Goal: Information Seeking & Learning: Learn about a topic

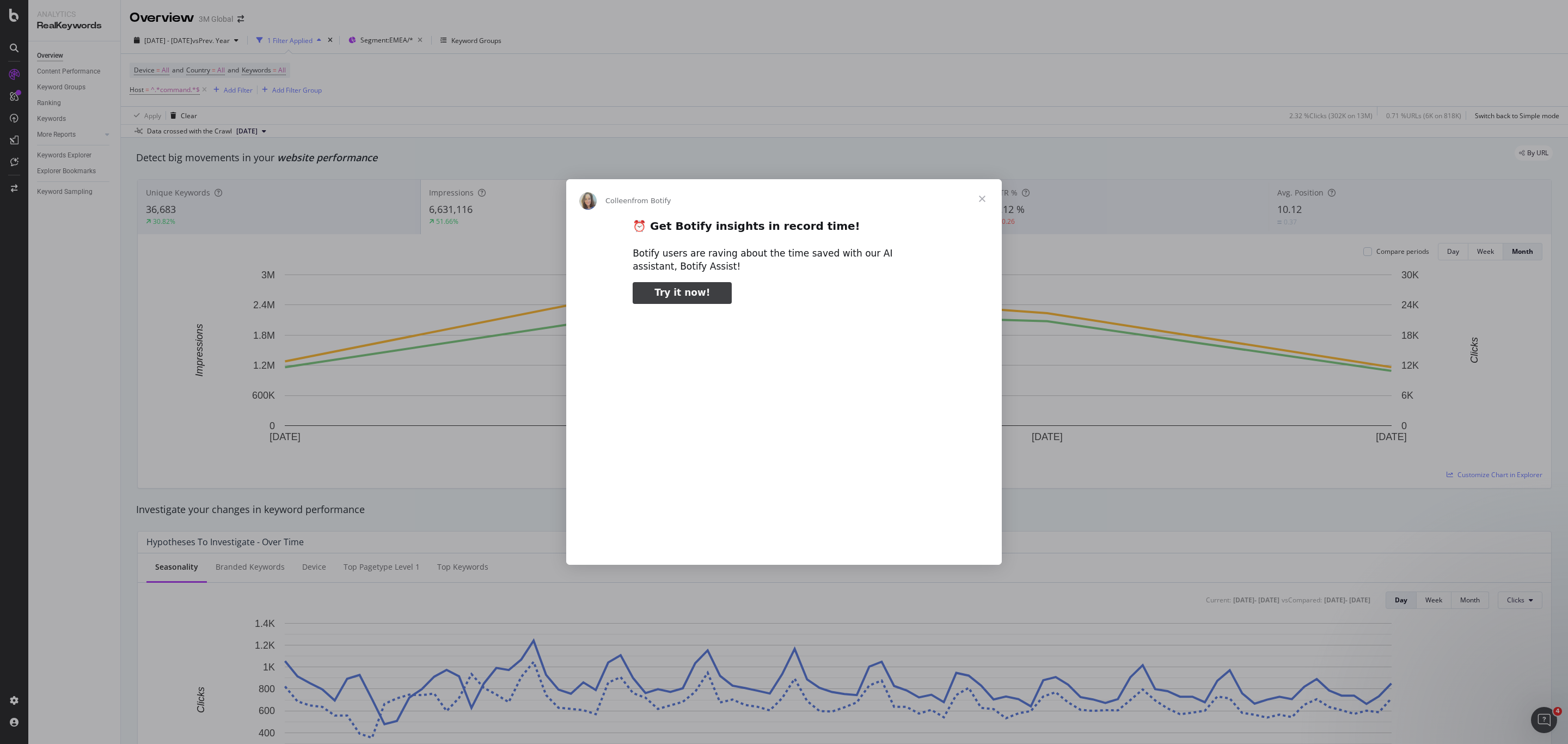
type input "3060220"
click at [984, 195] on span "Close" at bounding box center [982, 199] width 39 height 39
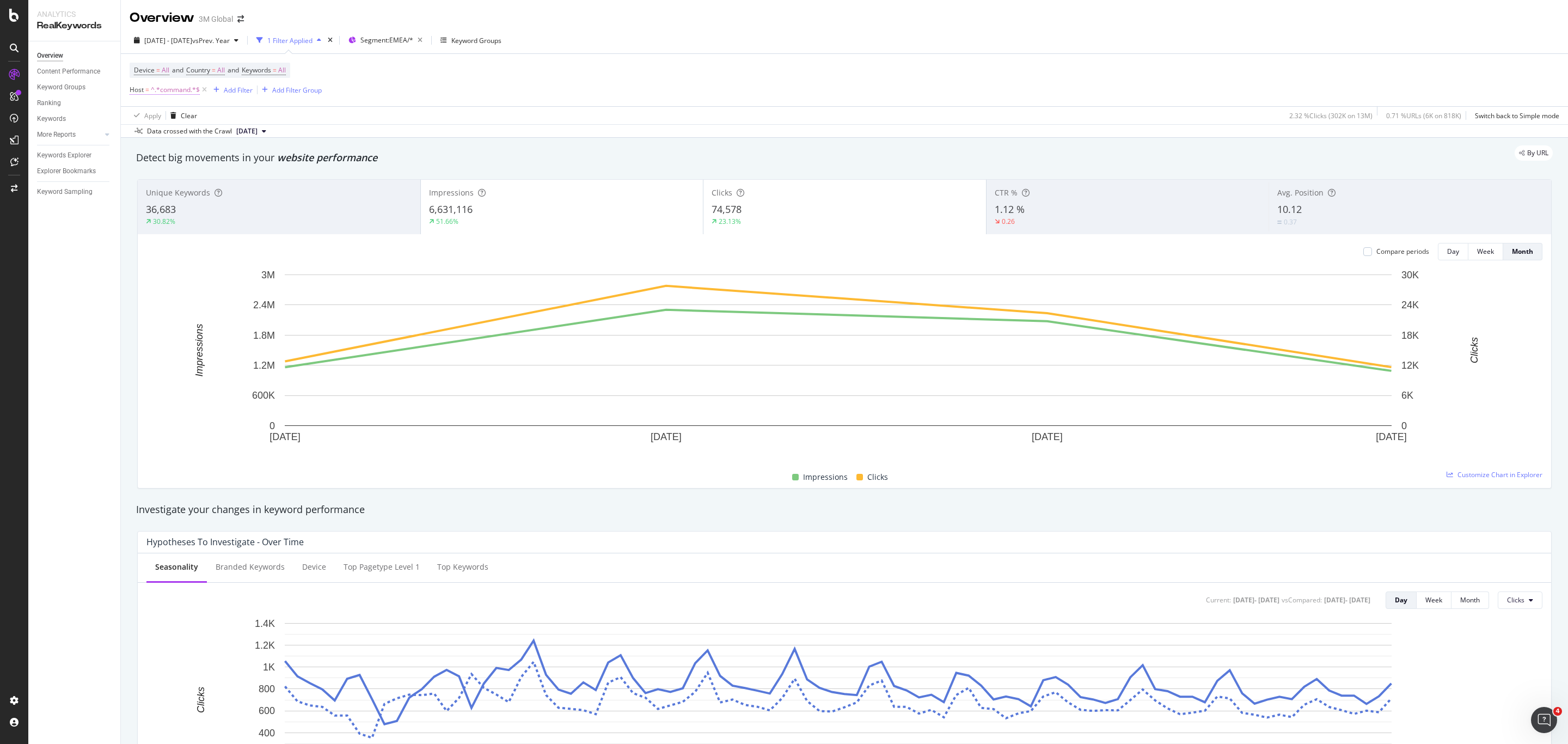
click at [175, 91] on span "^.*command.*$" at bounding box center [175, 89] width 49 height 15
click at [186, 132] on input "command" at bounding box center [191, 136] width 103 height 17
type input "scotch-brite"
click at [258, 159] on div "Apply" at bounding box center [251, 158] width 17 height 9
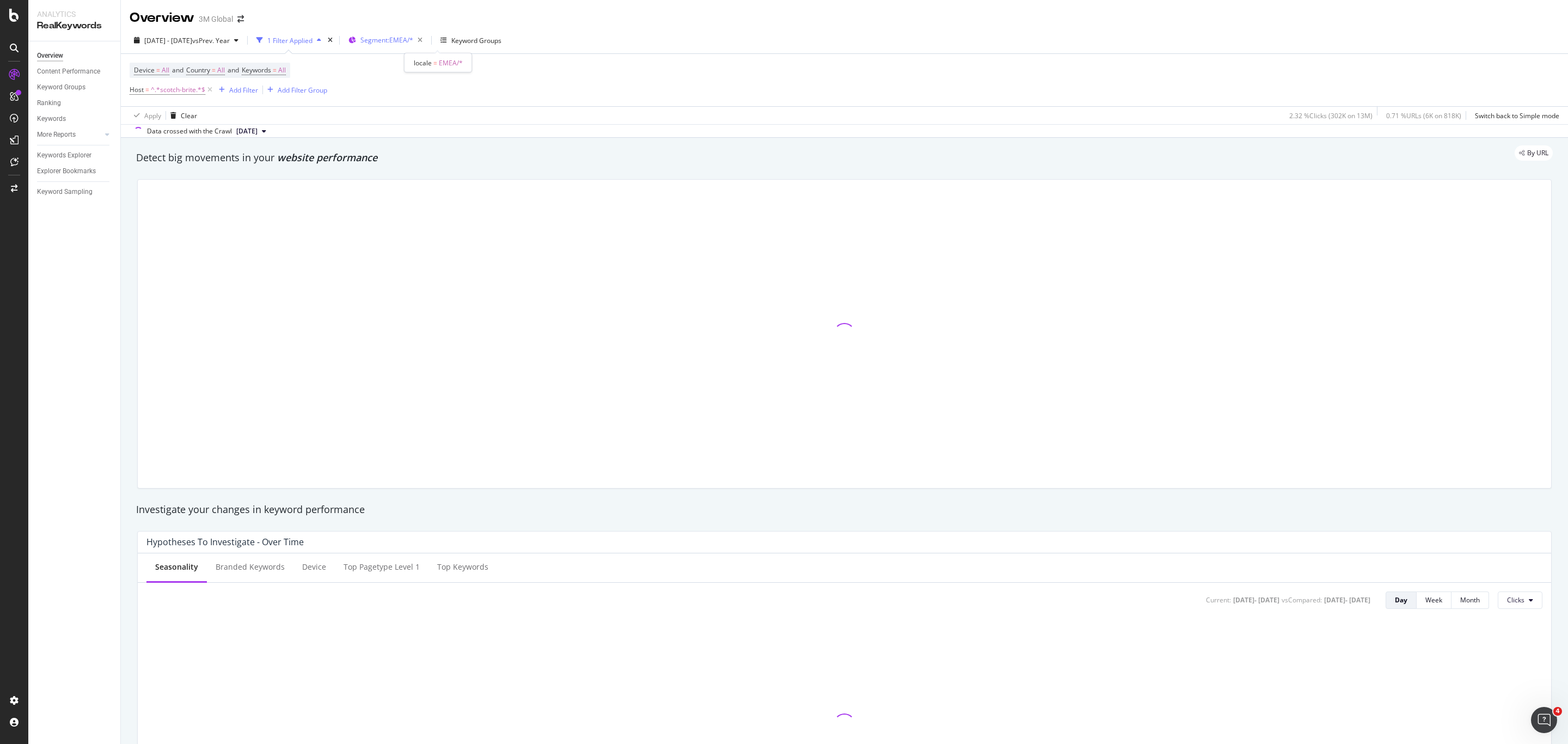
click at [414, 39] on span "Segment: EMEA/*" at bounding box center [387, 40] width 53 height 9
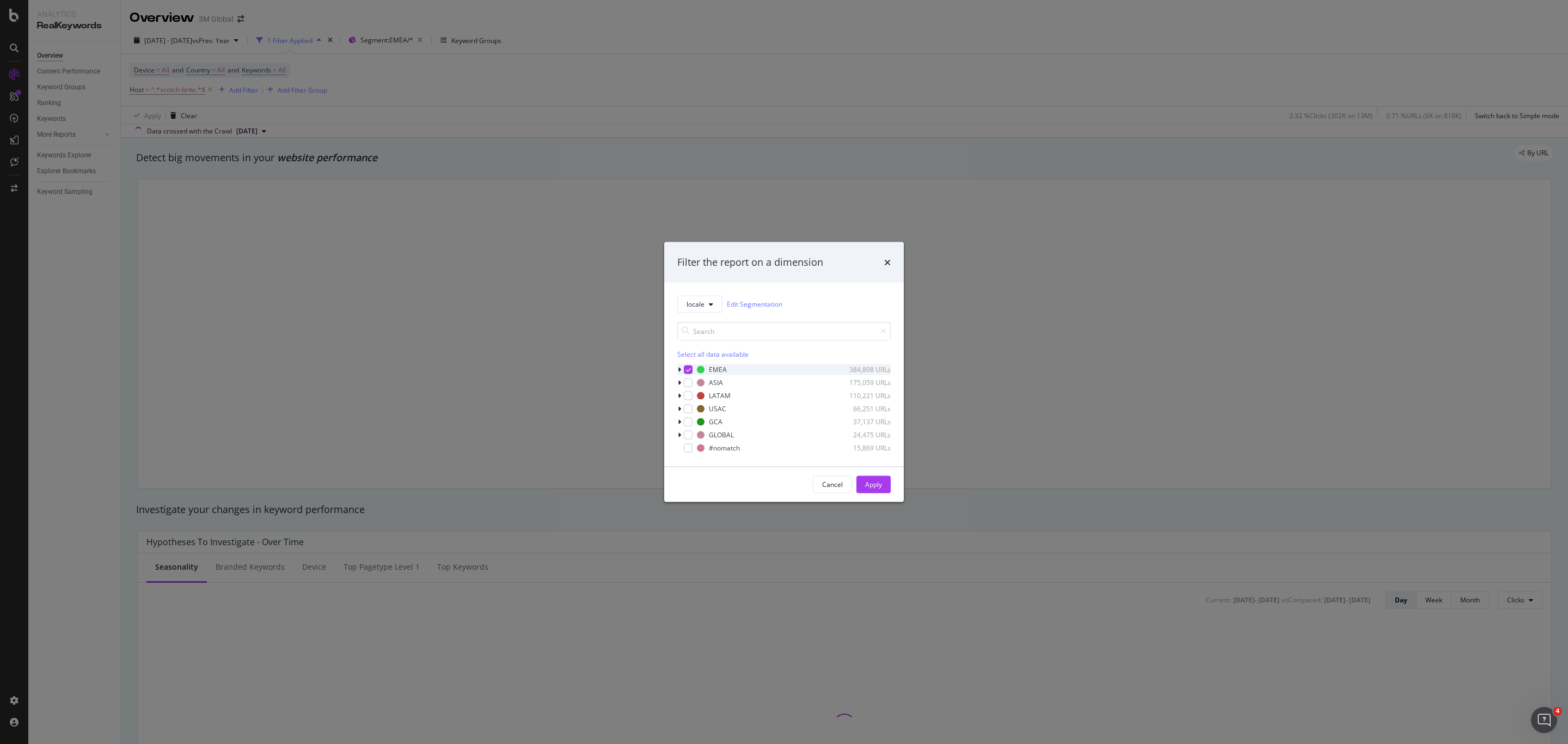
click at [678, 366] on div "modal" at bounding box center [680, 369] width 6 height 11
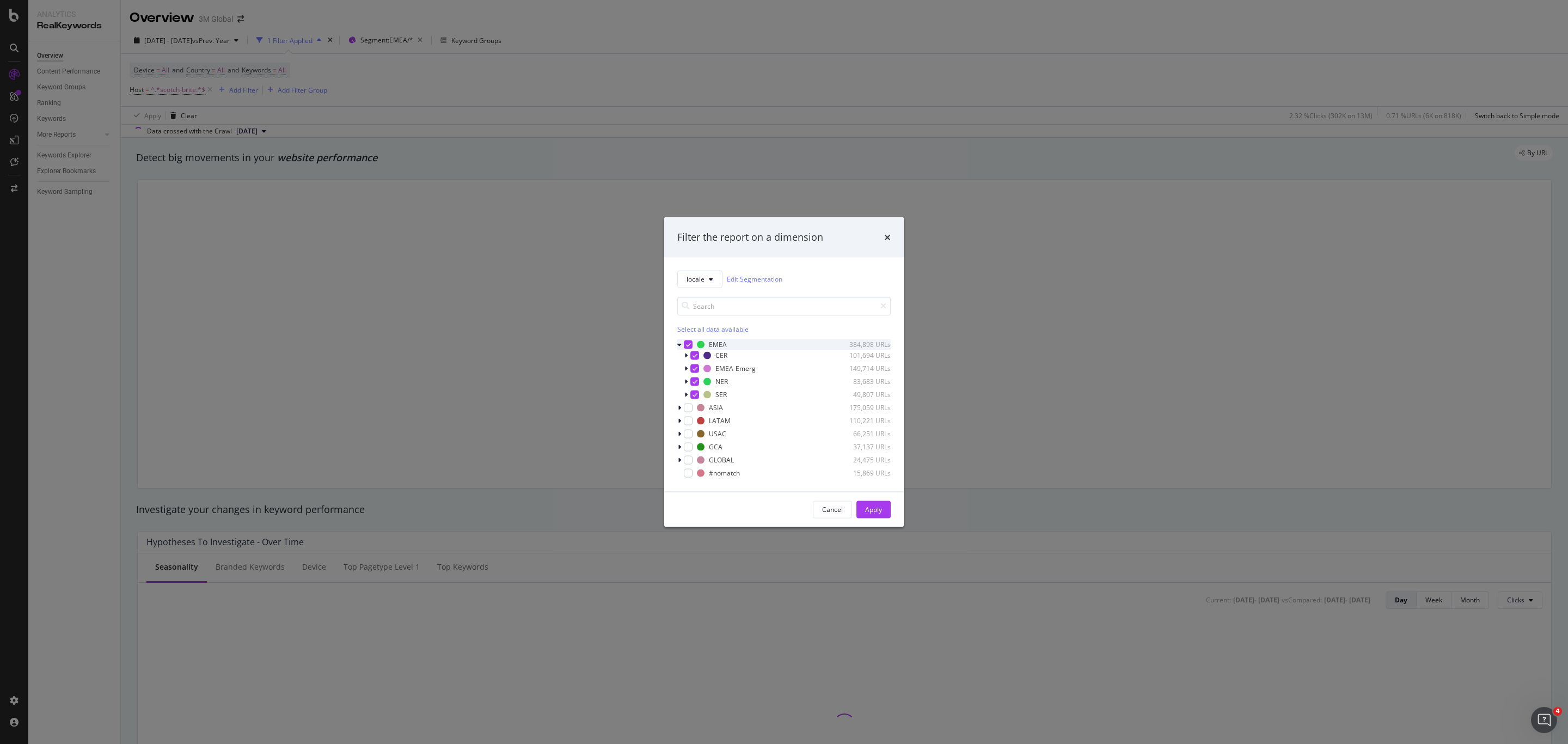
click at [693, 340] on div "EMEA 384,898 URLs" at bounding box center [784, 344] width 214 height 11
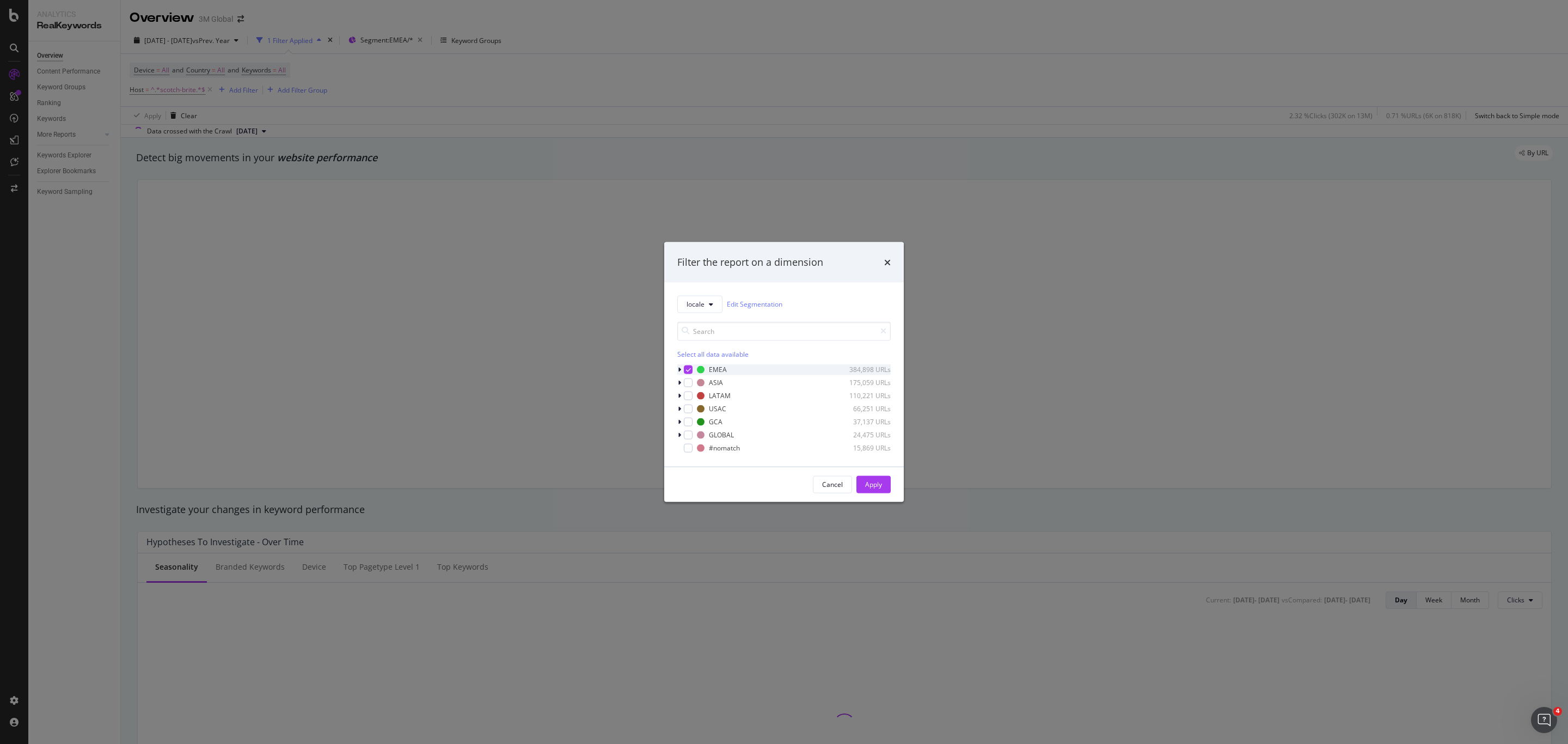
click at [690, 365] on div "modal" at bounding box center [688, 369] width 9 height 9
click at [680, 368] on icon "modal" at bounding box center [679, 369] width 4 height 6
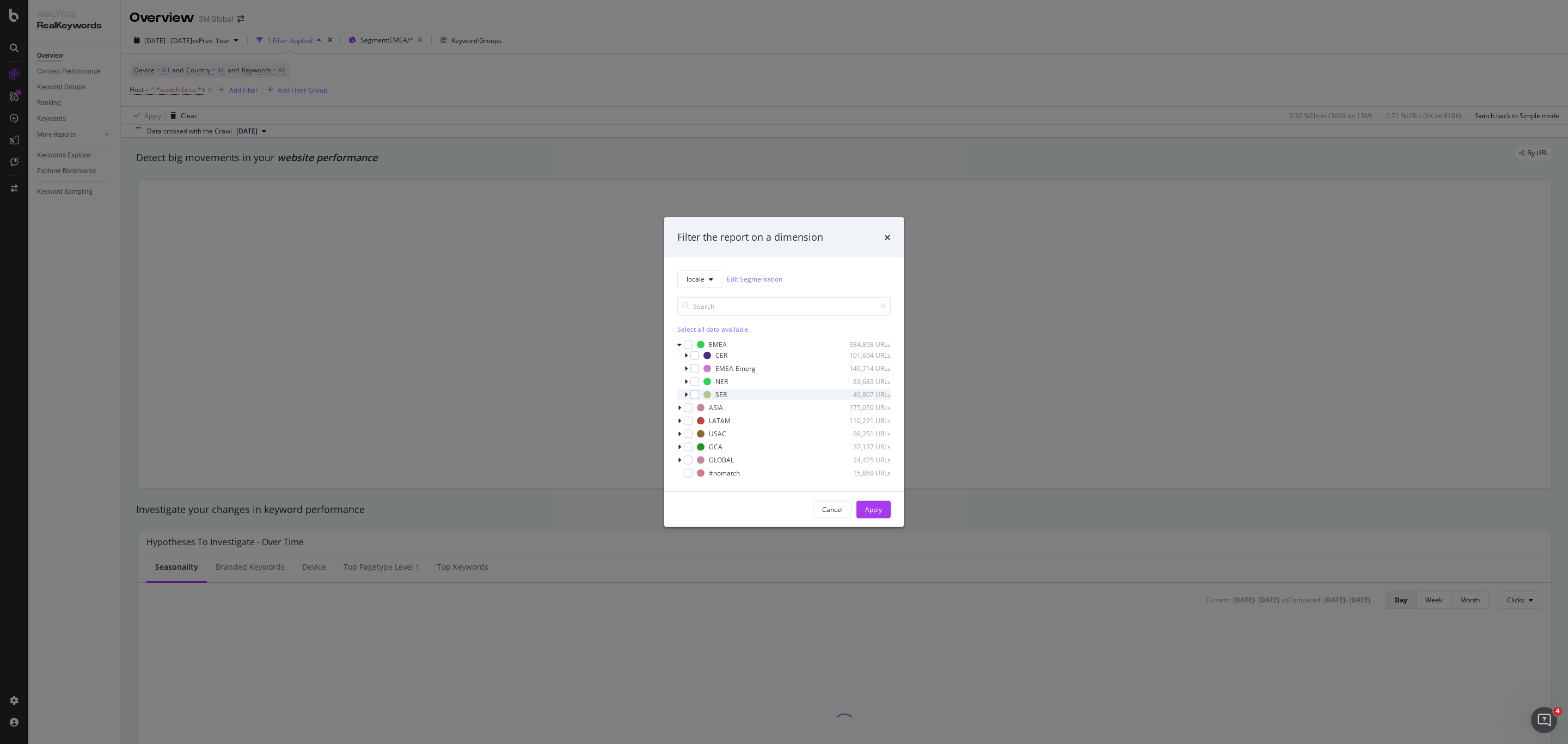
click at [685, 394] on icon "modal" at bounding box center [686, 394] width 4 height 6
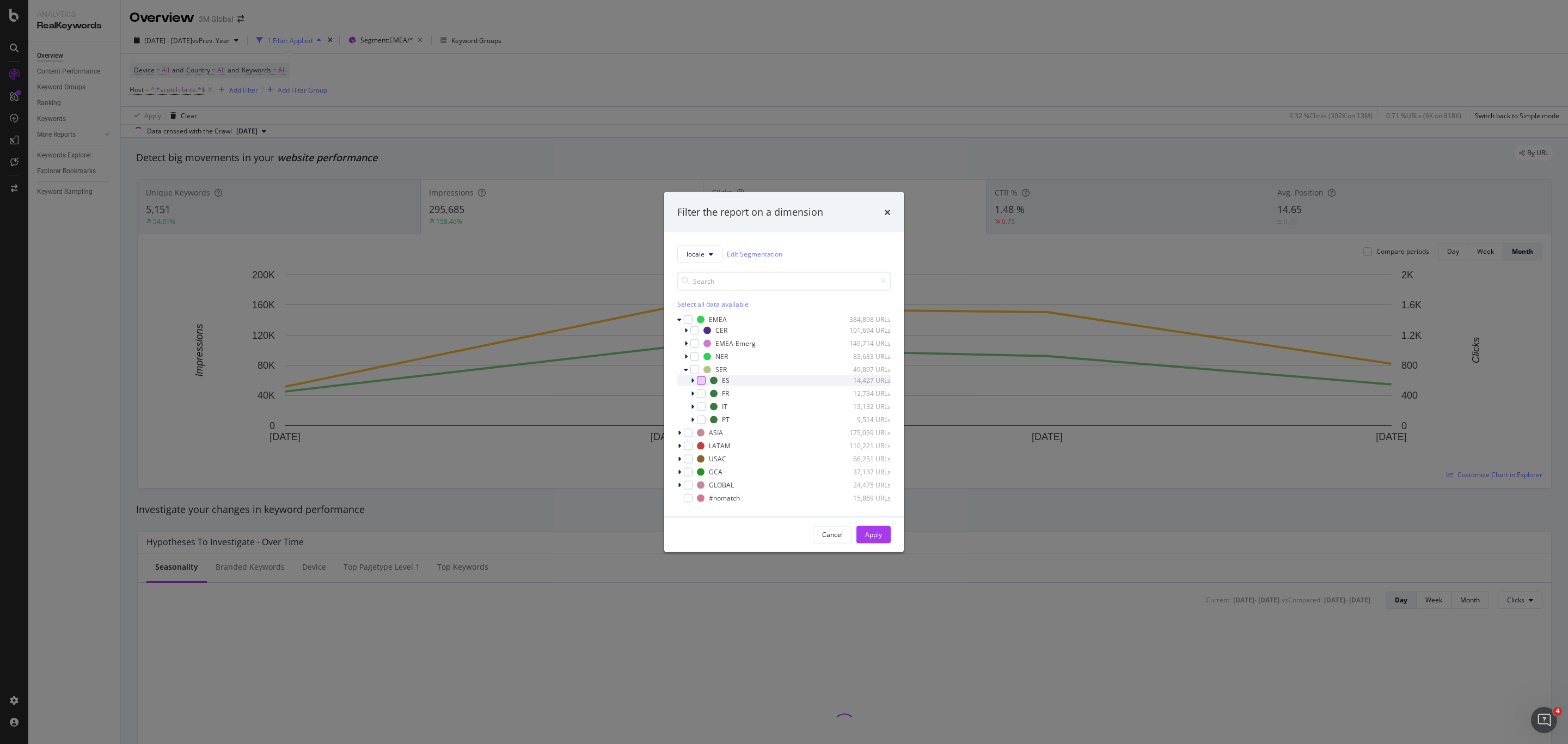
click at [699, 378] on div "modal" at bounding box center [701, 380] width 9 height 9
click at [874, 536] on div "Apply" at bounding box center [874, 535] width 17 height 9
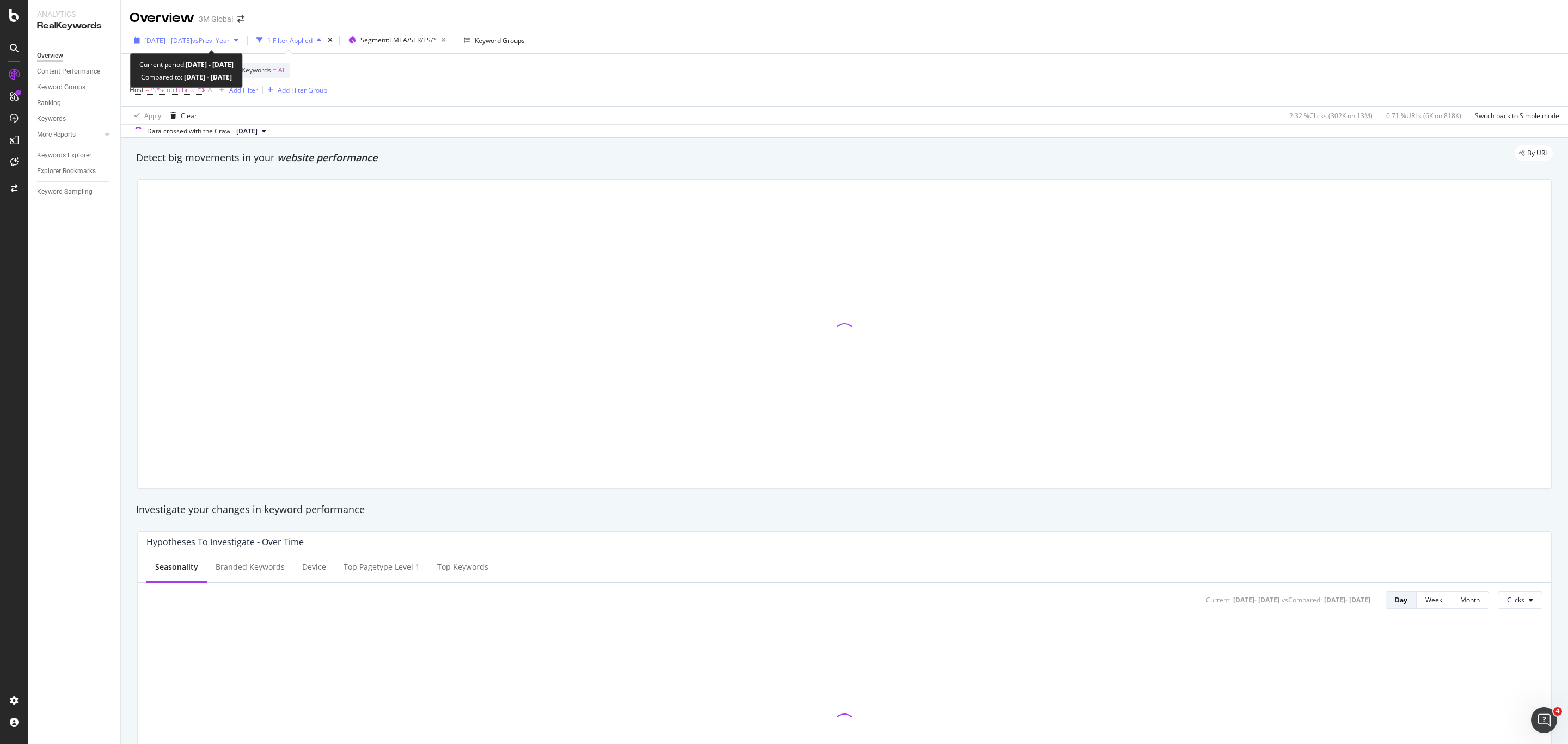
click at [192, 36] on span "[DATE] - [DATE]" at bounding box center [168, 40] width 48 height 9
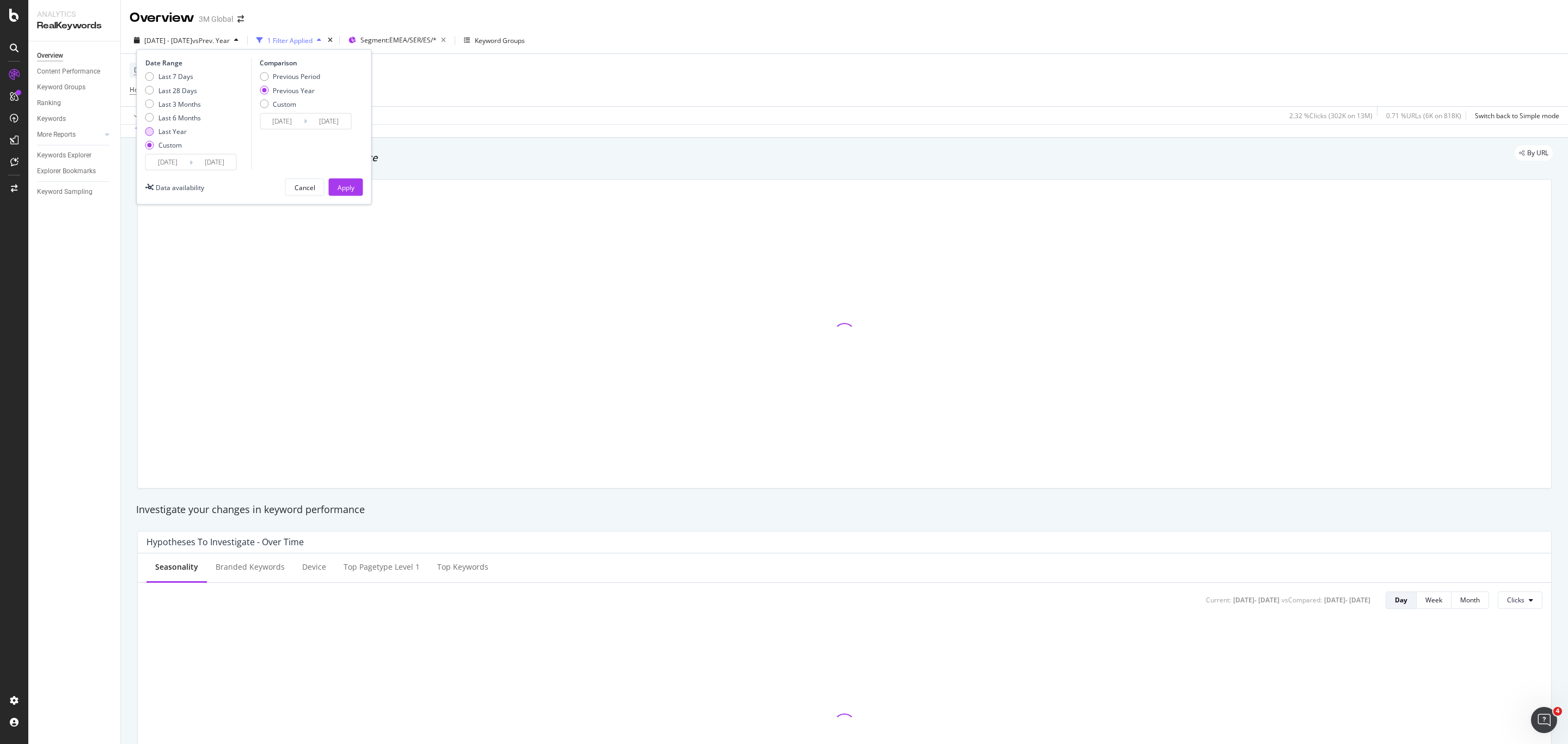
click at [180, 129] on div "Last Year" at bounding box center [173, 131] width 29 height 9
type input "[DATE]"
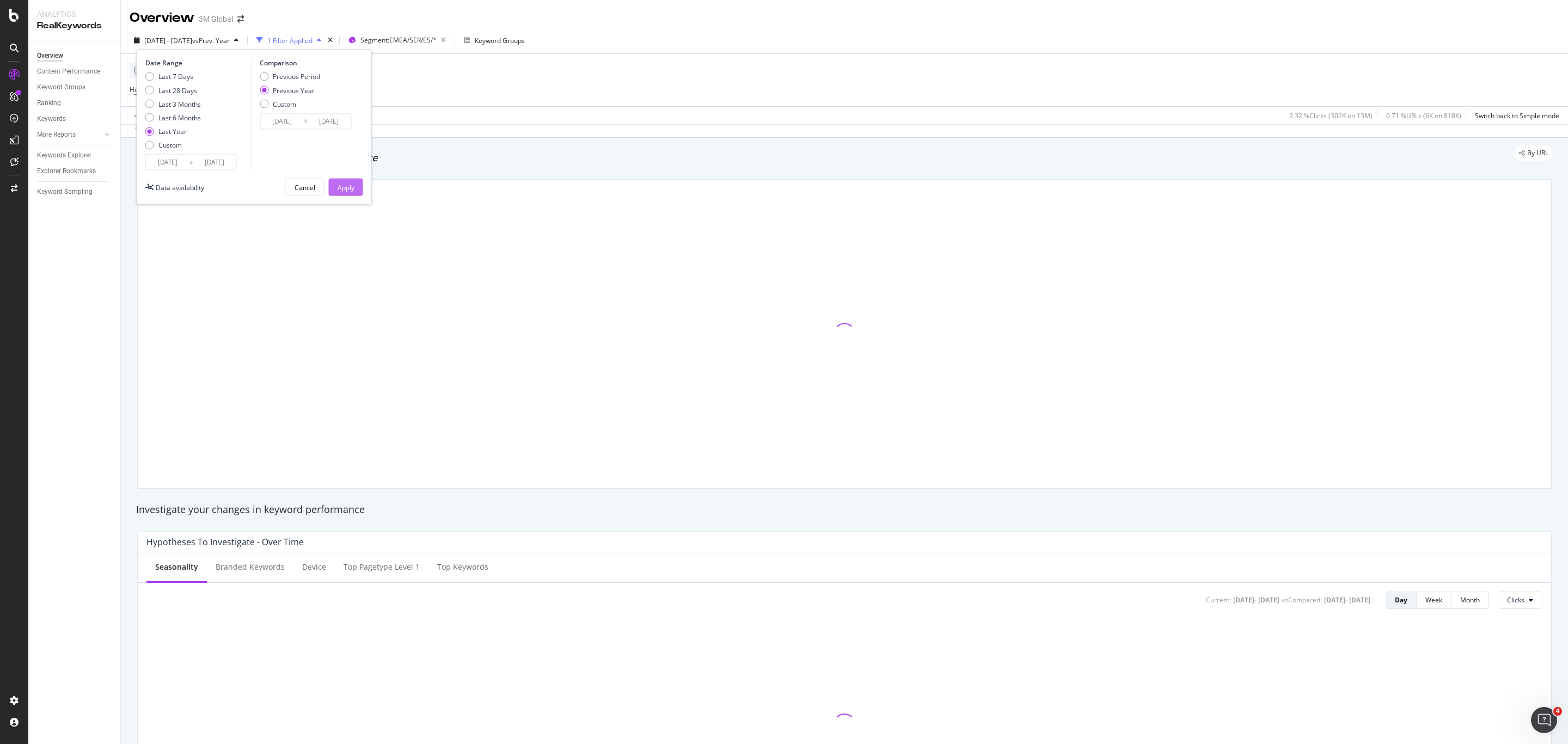
click at [354, 193] on button "Apply" at bounding box center [346, 187] width 34 height 17
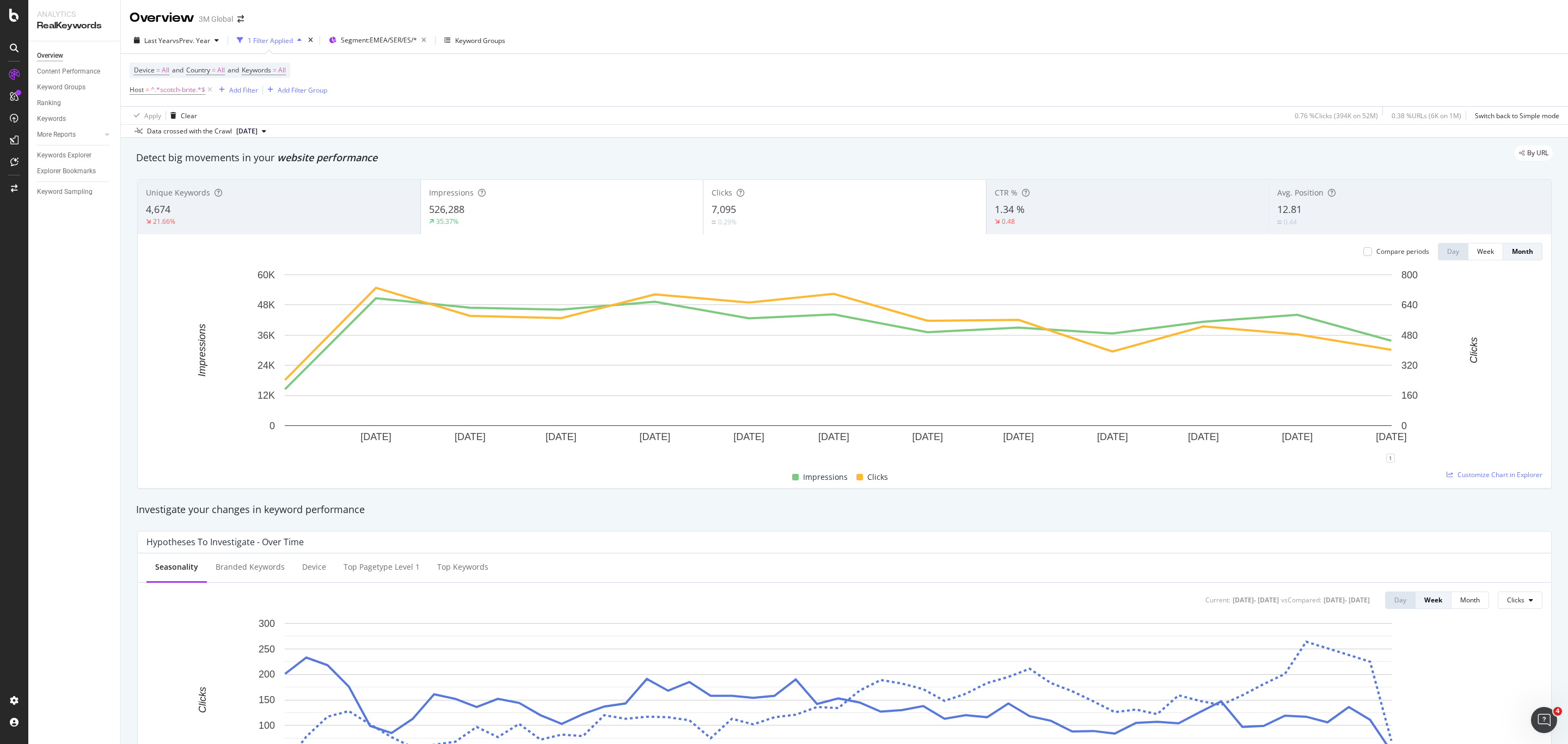
click at [523, 207] on div "526,288" at bounding box center [562, 210] width 266 height 14
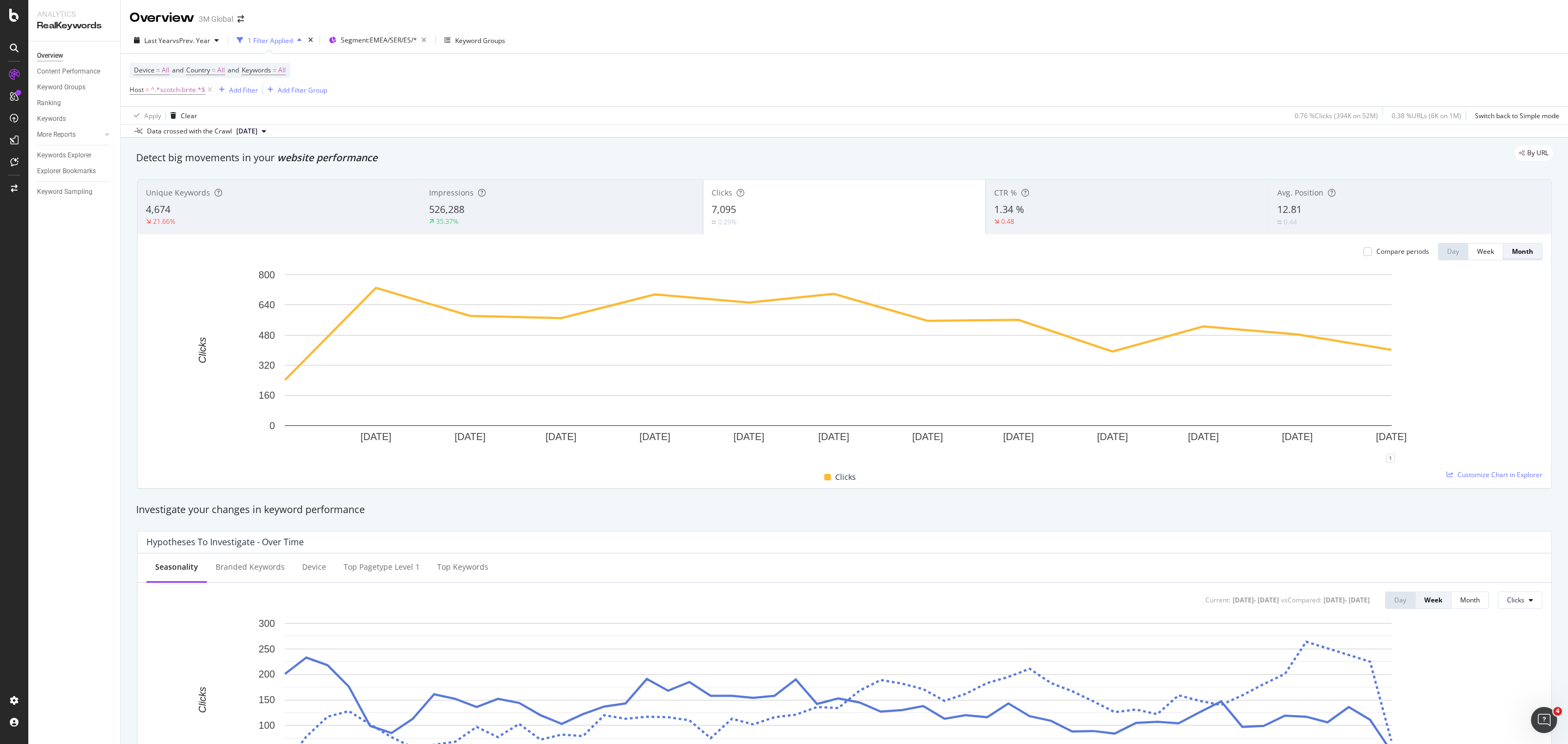
click at [1512, 257] on div "Month" at bounding box center [1523, 251] width 21 height 15
click at [1512, 255] on div "Month" at bounding box center [1523, 251] width 21 height 9
click at [1364, 253] on div at bounding box center [1368, 252] width 9 height 9
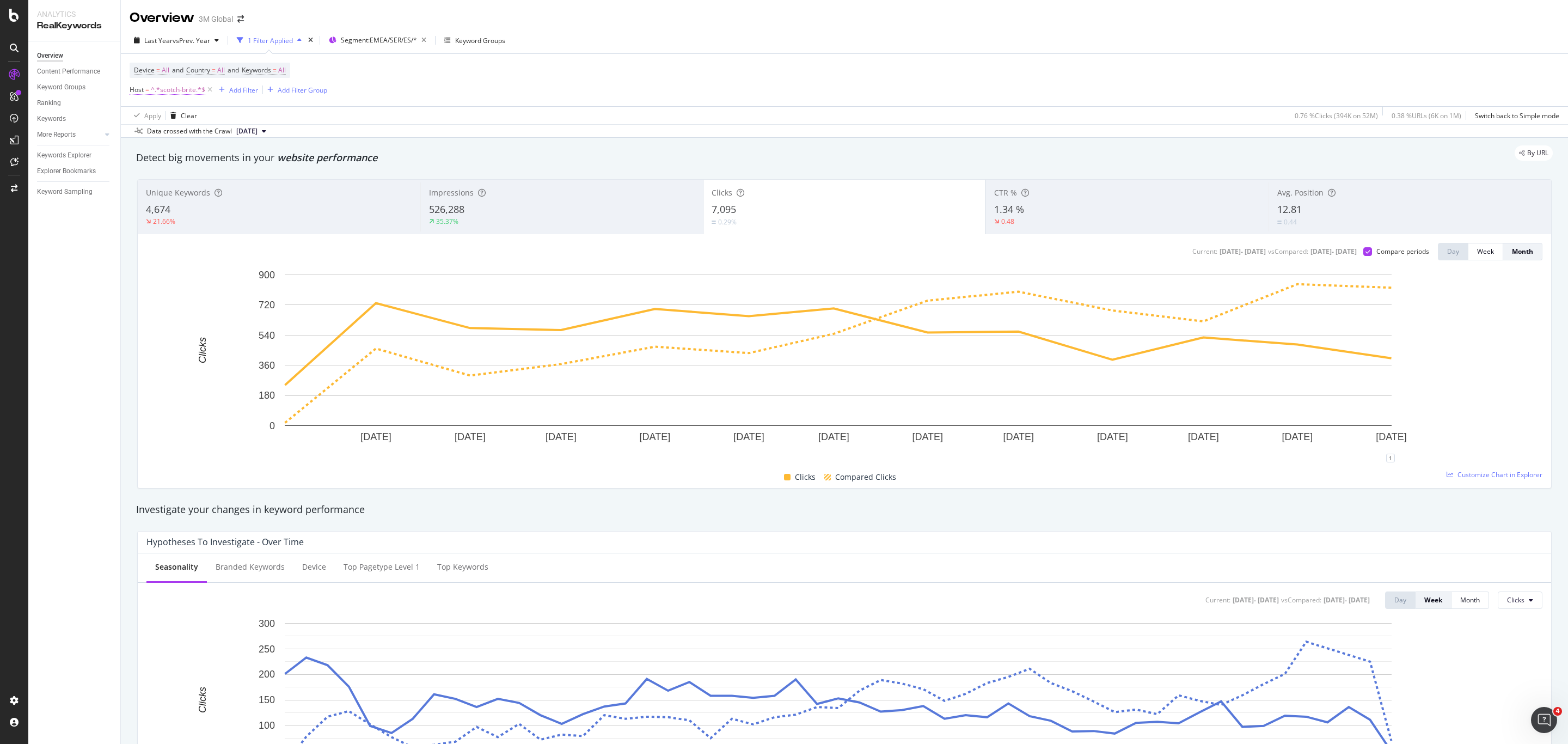
click at [184, 91] on span "^.*scotch-brite.*$" at bounding box center [178, 89] width 54 height 15
click at [366, 94] on div "Device = All and Country = All and Keywords = All Host = ^.*scotch-brite.*$ Add…" at bounding box center [844, 79] width 1430 height 52
click at [242, 91] on div "Add Filter" at bounding box center [244, 90] width 29 height 9
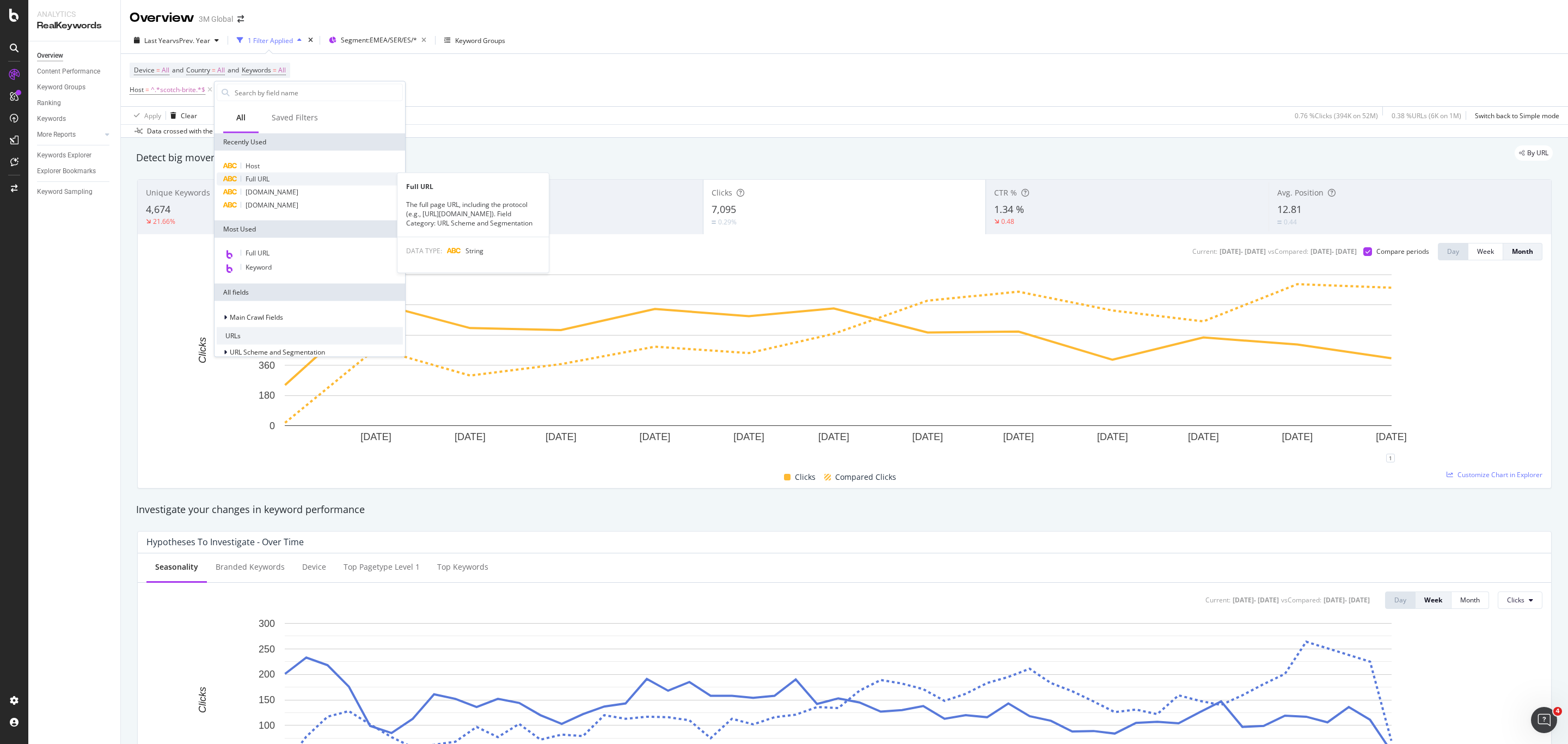
click at [274, 174] on div "Full URL" at bounding box center [309, 179] width 186 height 13
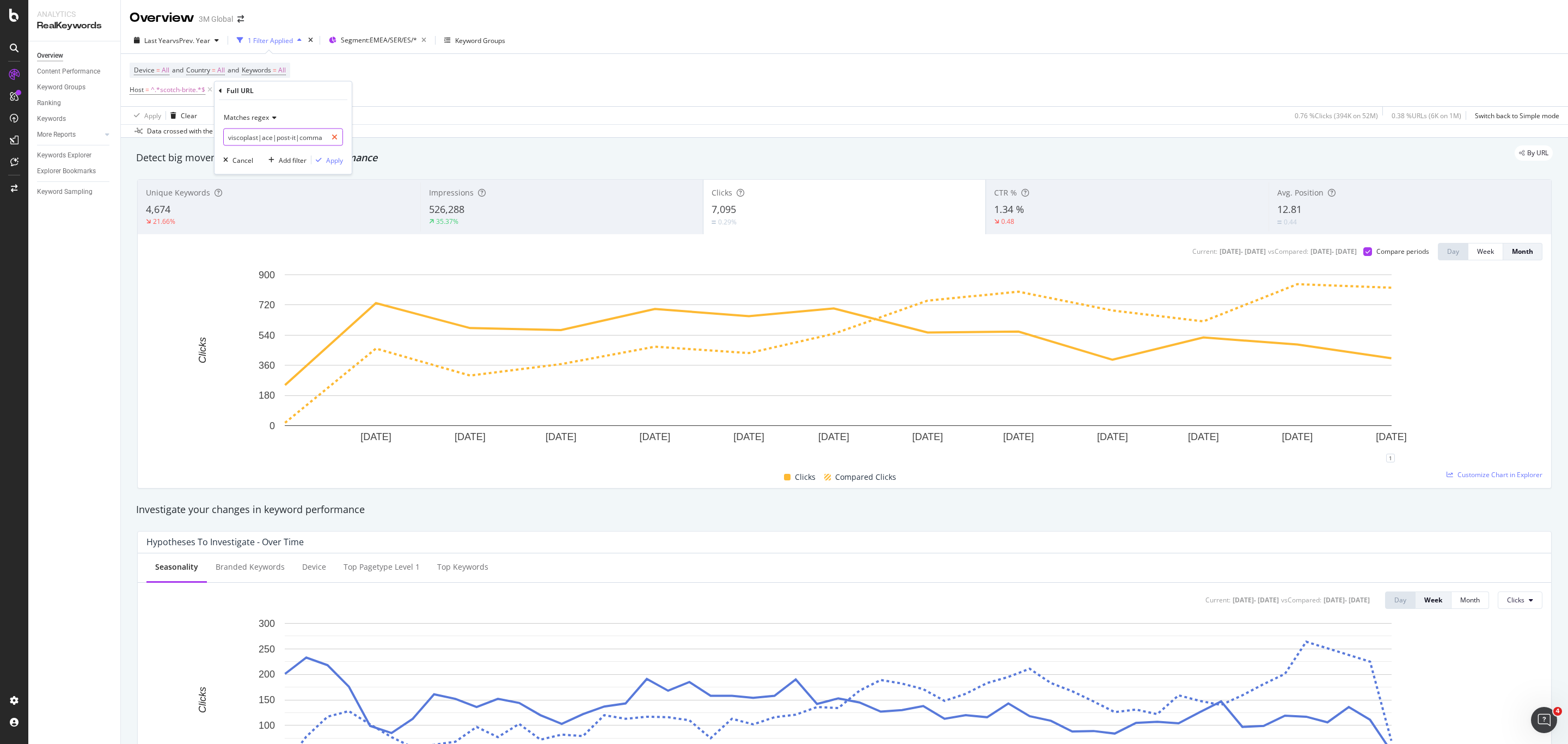
click at [334, 137] on icon at bounding box center [334, 137] width 6 height 8
click at [299, 141] on input "text" at bounding box center [283, 137] width 119 height 17
type input "scotch-brite"
click at [332, 162] on div "Apply" at bounding box center [335, 159] width 17 height 9
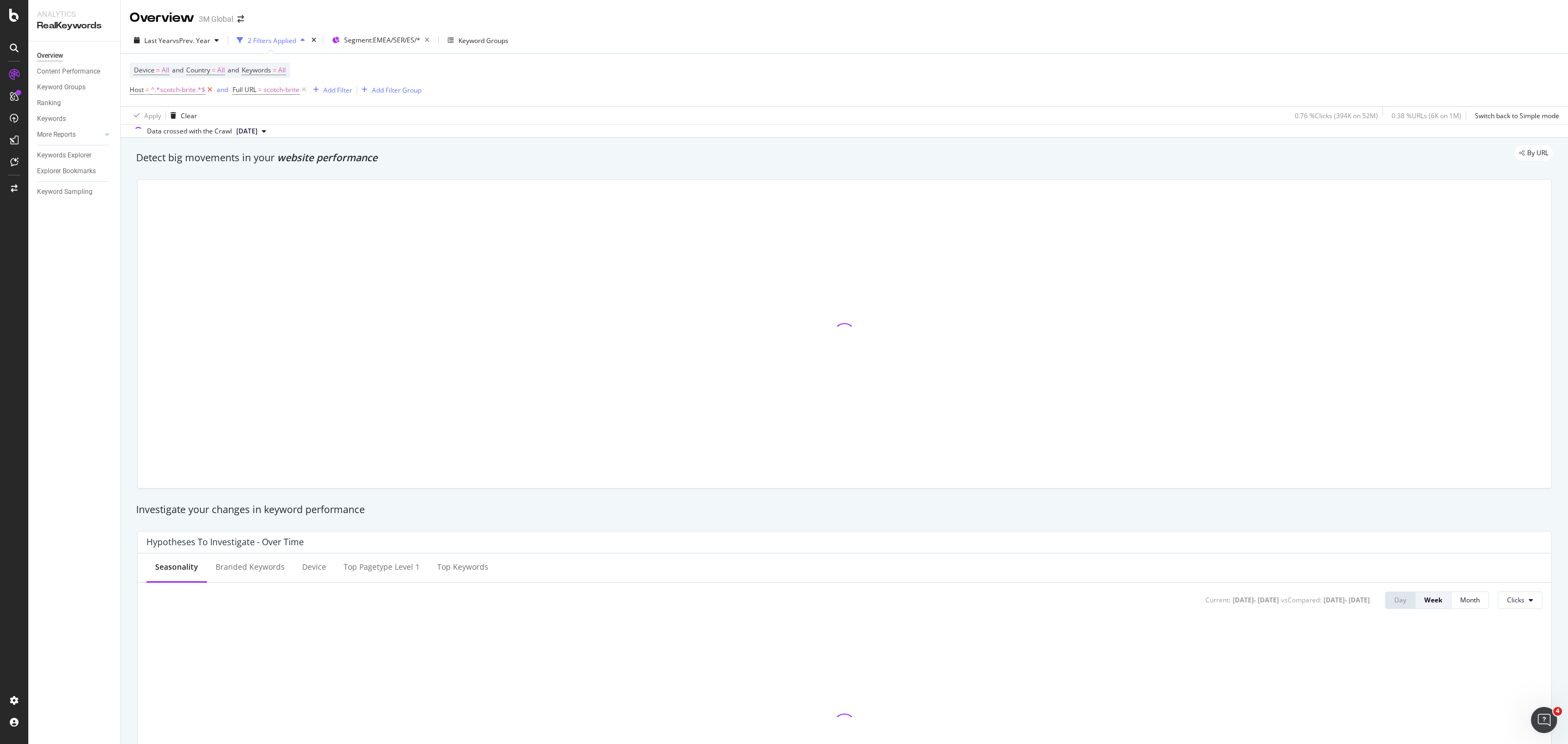
click at [211, 91] on icon at bounding box center [209, 89] width 9 height 11
click at [175, 91] on span "scotch-brite" at bounding box center [179, 89] width 36 height 15
click at [178, 118] on span "Matches regex" at bounding box center [162, 115] width 45 height 9
click at [182, 224] on div "Contains" at bounding box center [200, 224] width 116 height 14
click at [244, 157] on div "Apply" at bounding box center [251, 158] width 17 height 9
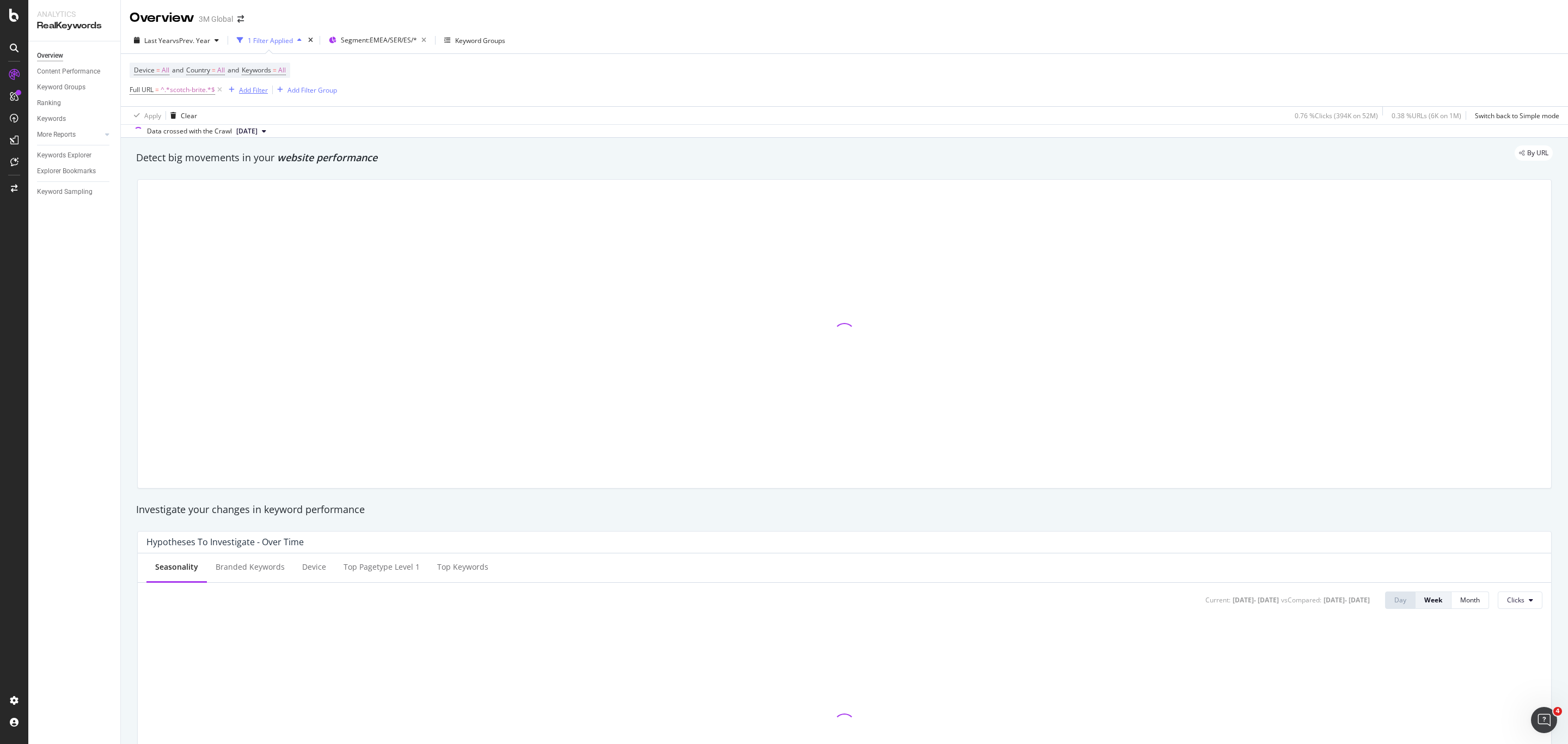
click at [249, 91] on div "Add Filter" at bounding box center [254, 90] width 29 height 9
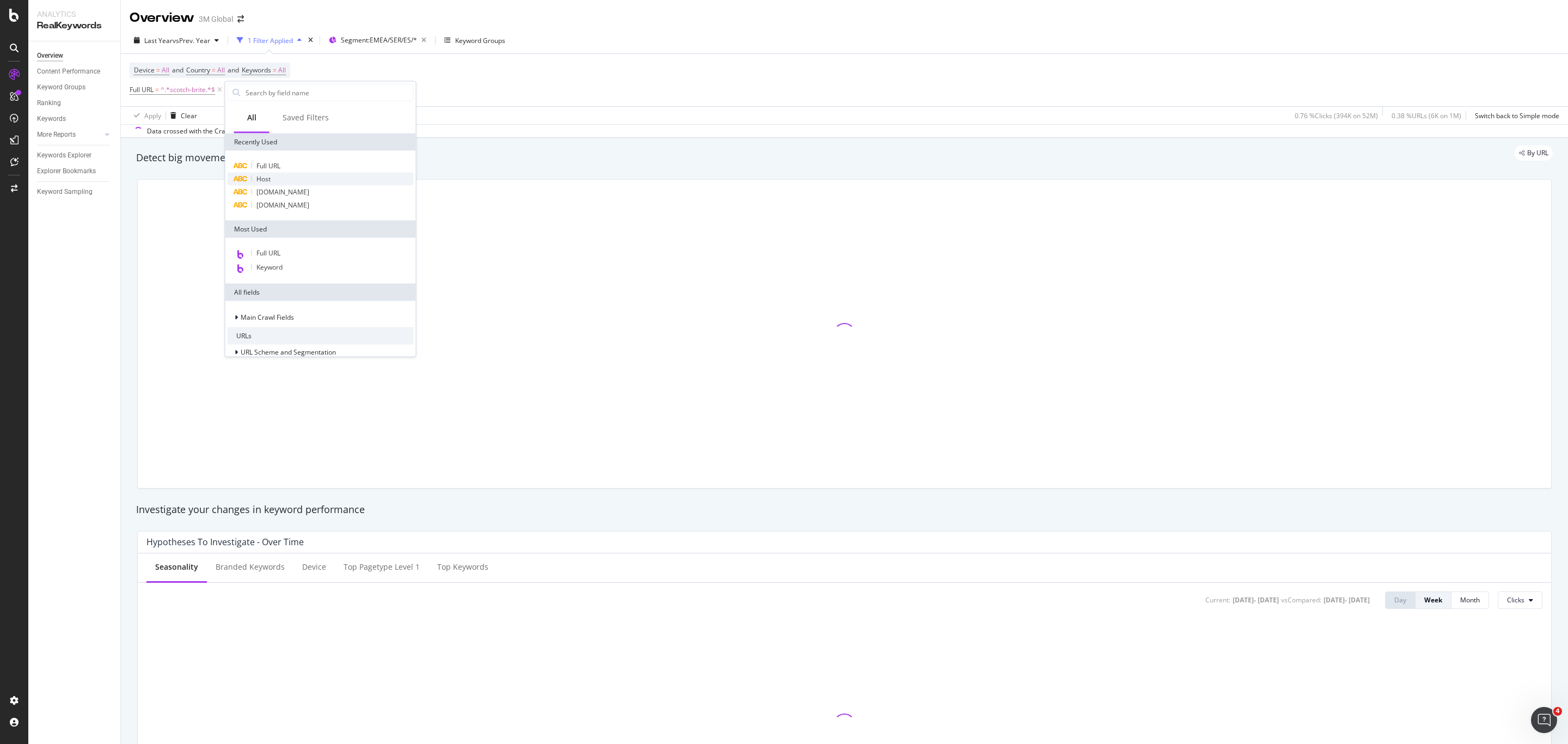
click at [315, 182] on div "Host" at bounding box center [321, 179] width 186 height 13
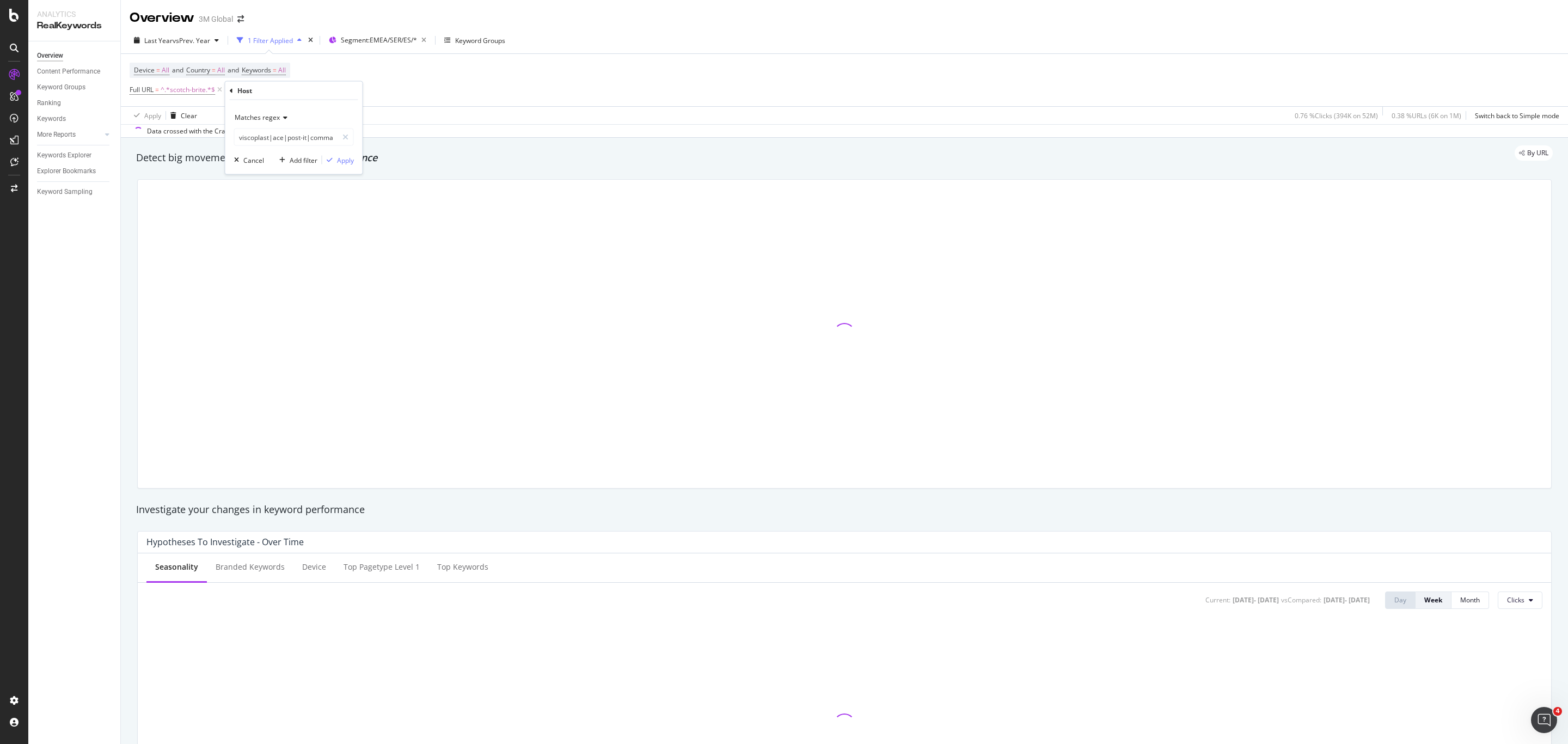
click at [278, 118] on span "Matches regex" at bounding box center [257, 117] width 45 height 9
click at [279, 144] on div "Equal to" at bounding box center [295, 140] width 116 height 14
click at [283, 139] on input "text" at bounding box center [294, 137] width 119 height 17
type input "scotch"
click at [341, 159] on div "Apply" at bounding box center [346, 159] width 17 height 9
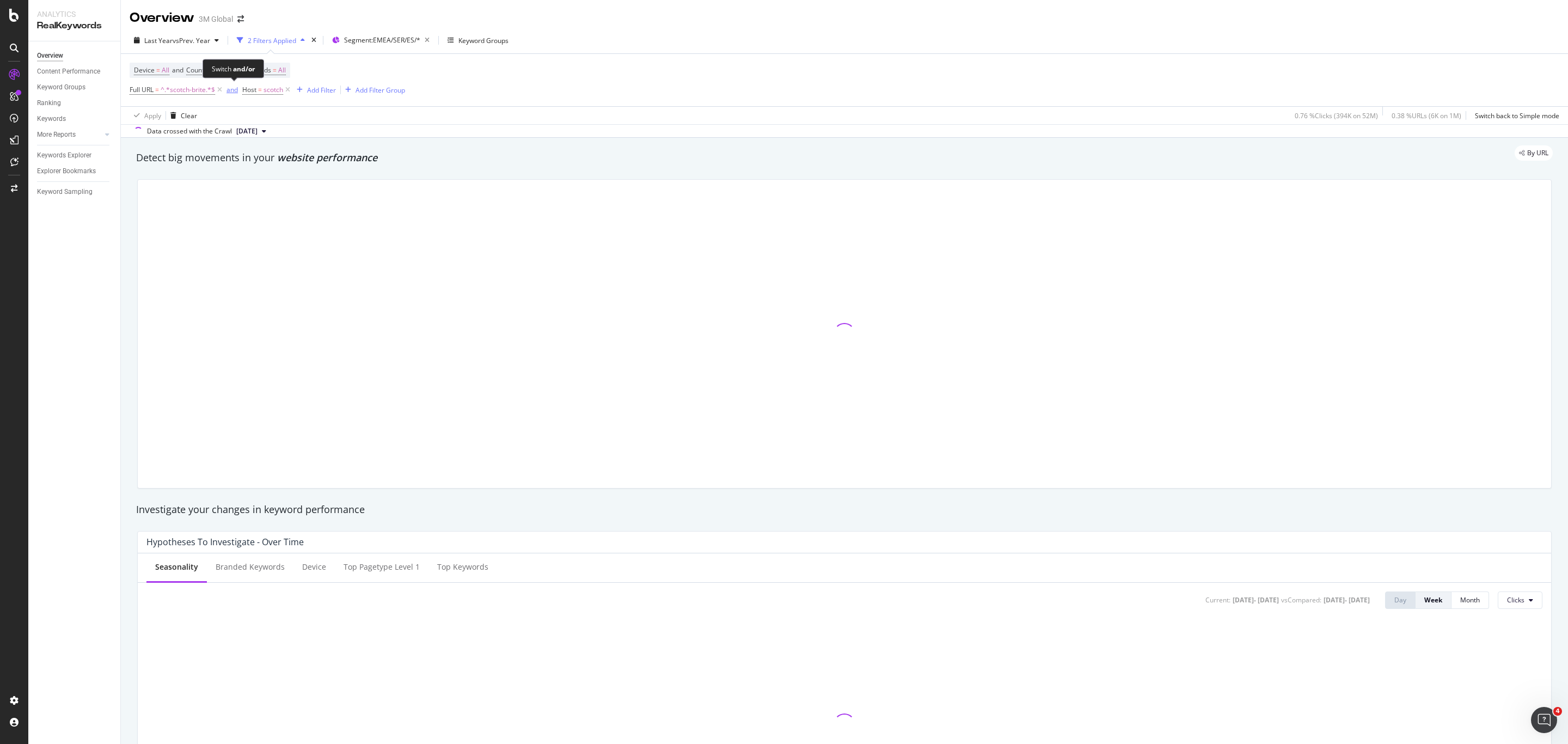
click at [229, 92] on div "and" at bounding box center [232, 89] width 11 height 9
click at [229, 94] on div "or" at bounding box center [229, 89] width 6 height 9
click at [229, 94] on div "and" at bounding box center [232, 89] width 11 height 9
click at [283, 88] on icon at bounding box center [282, 89] width 9 height 11
click at [186, 91] on span "^.*scotch-brite.*$" at bounding box center [188, 89] width 54 height 15
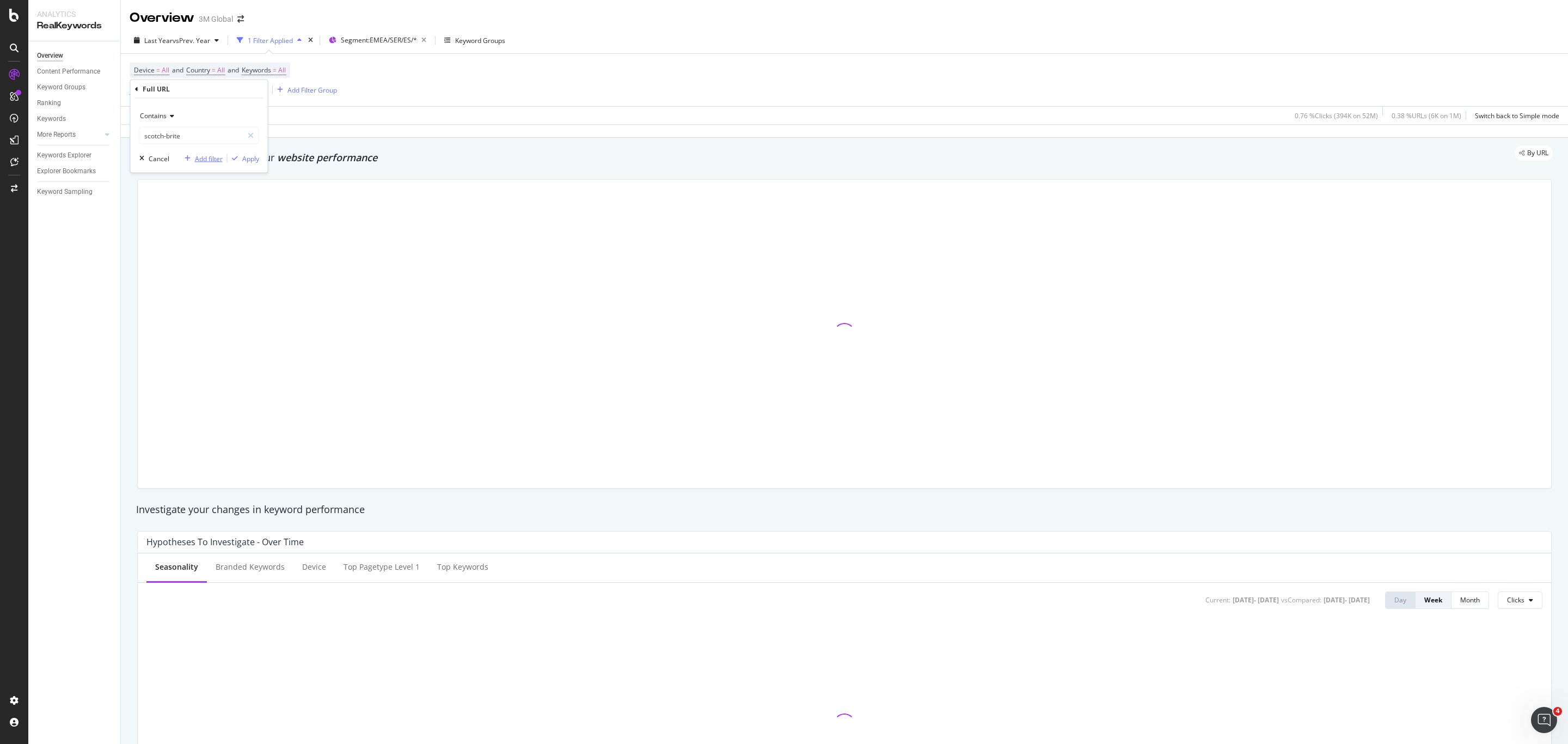
click at [206, 159] on div "Add filter" at bounding box center [209, 158] width 28 height 9
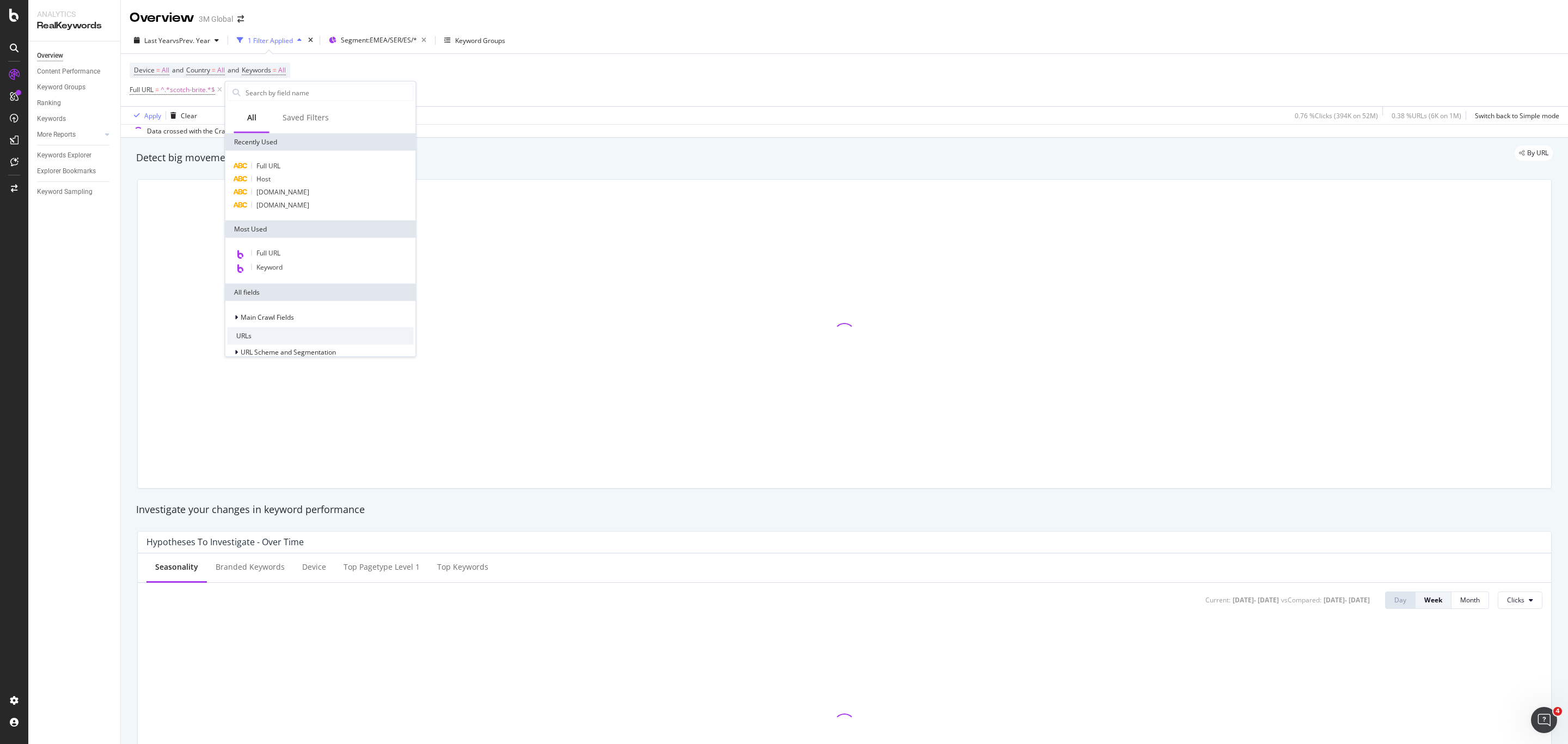
click at [526, 76] on div "Device = All and Country = All and Keywords = All Full URL = ^.*scotch-brite.*$…" at bounding box center [844, 79] width 1430 height 52
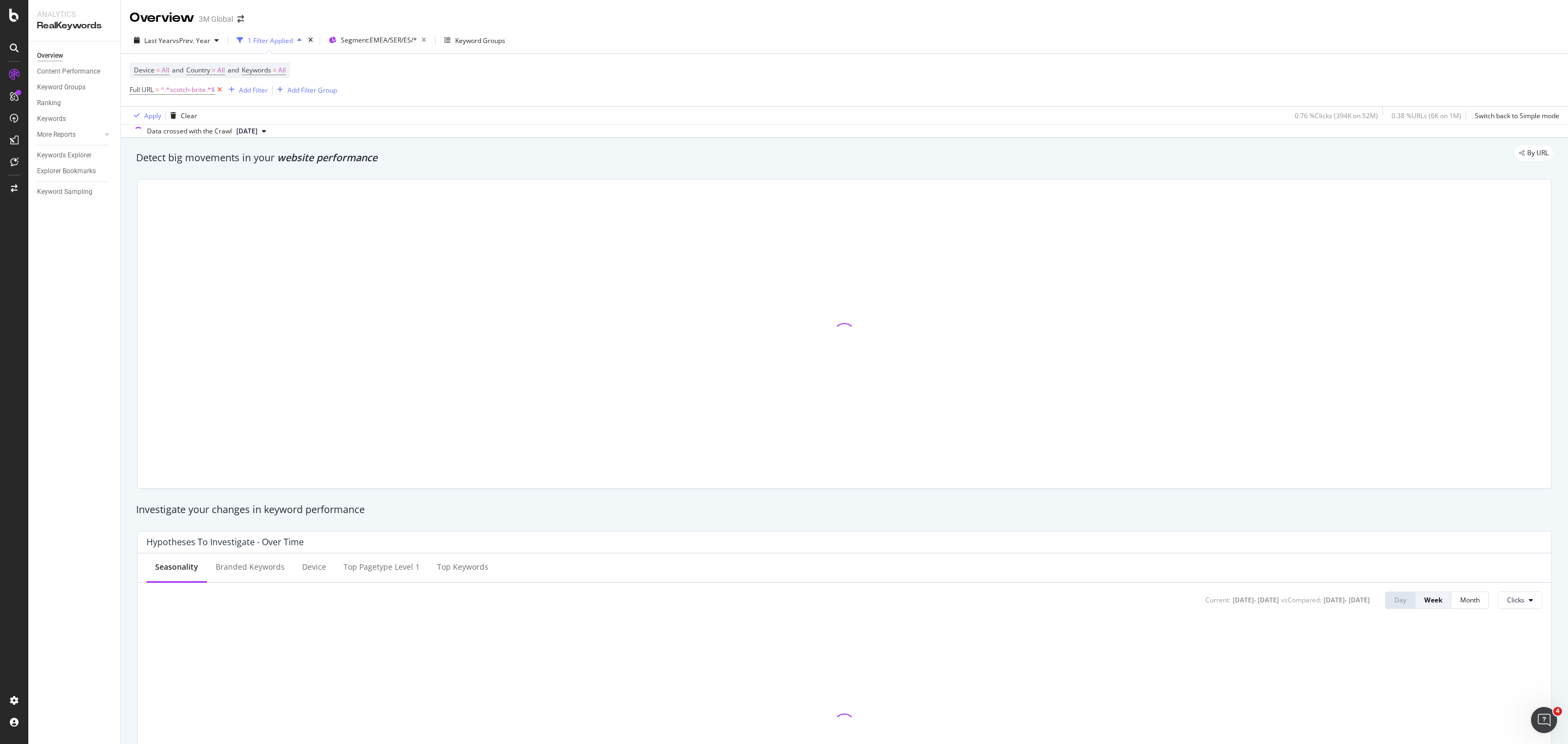
click at [221, 88] on icon at bounding box center [219, 89] width 9 height 11
